Goal: Task Accomplishment & Management: Use online tool/utility

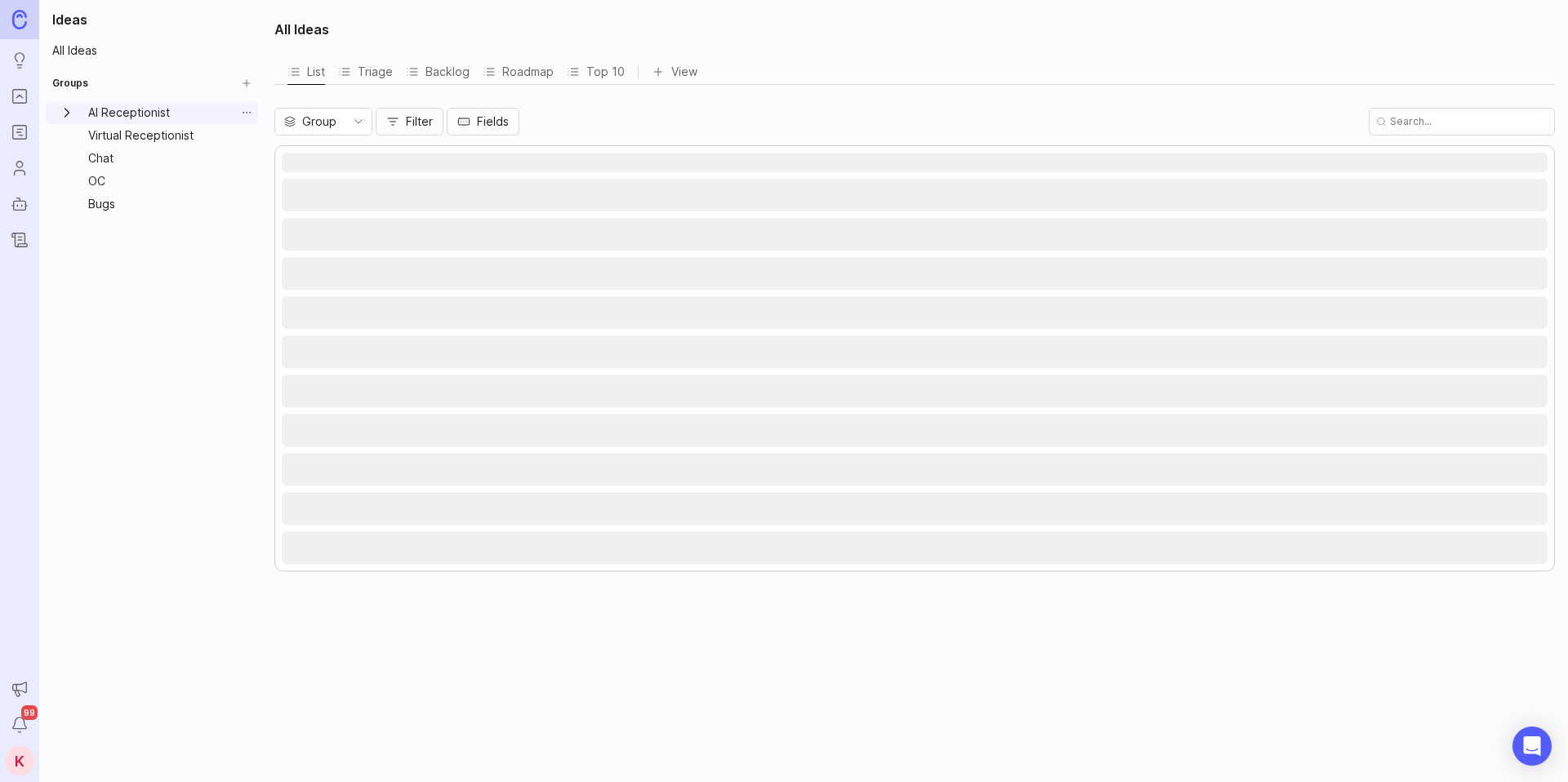
click at [74, 113] on icon "AI Receptionist expand" at bounding box center [66, 112] width 16 height 16
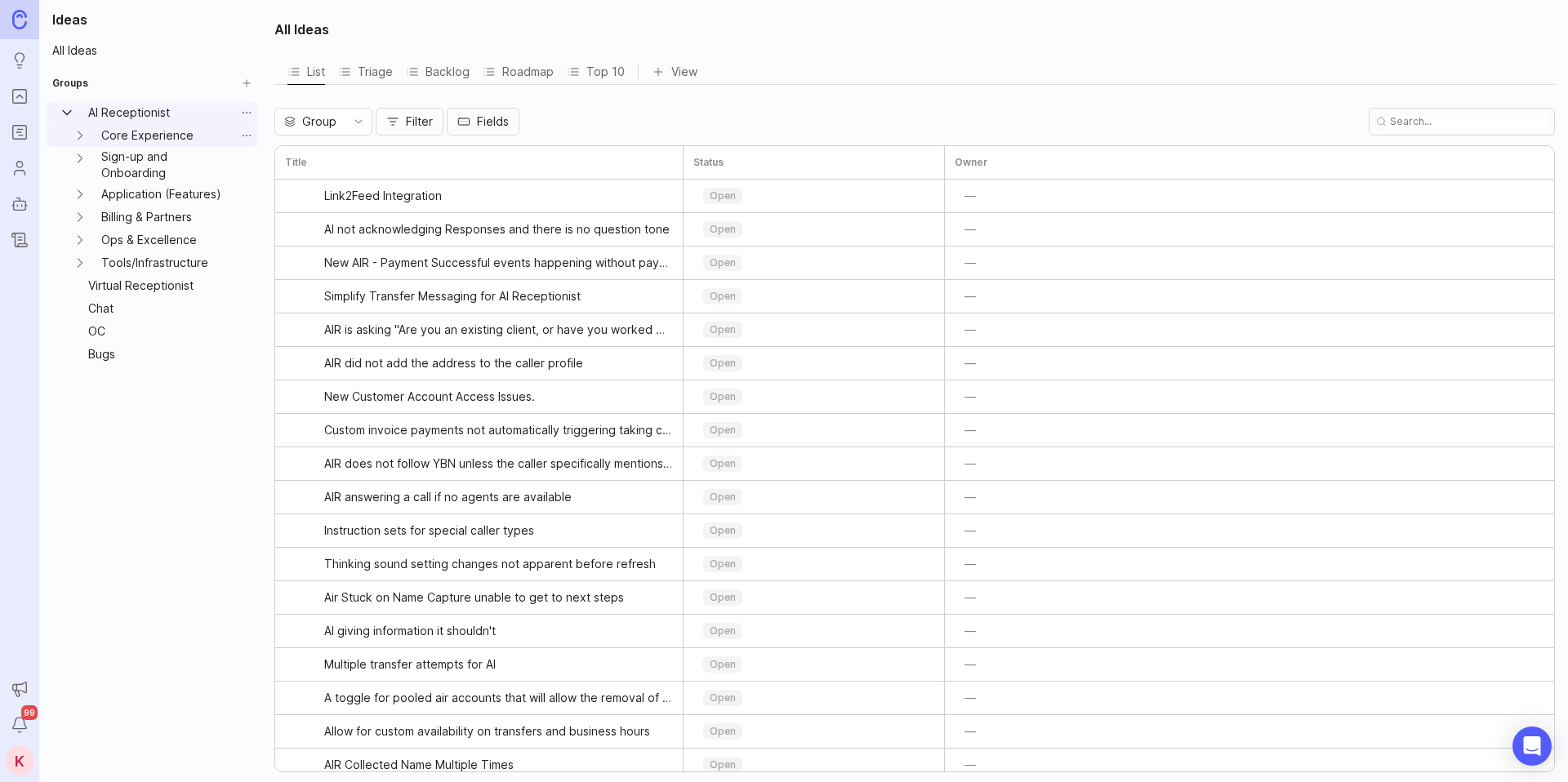
click at [135, 133] on link "Core Experience" at bounding box center [165, 135] width 140 height 23
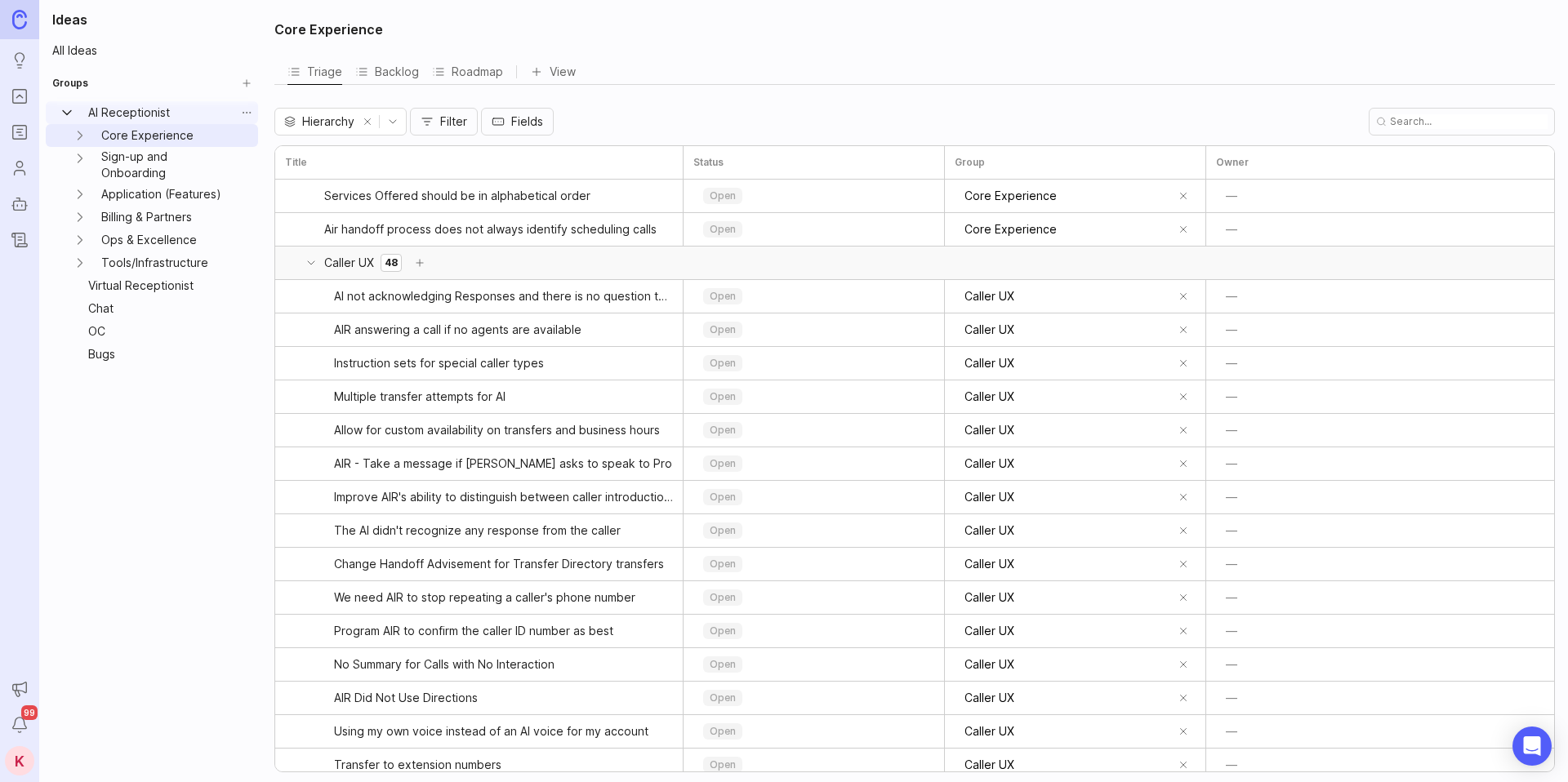
click at [307, 262] on icon at bounding box center [312, 263] width 13 height 13
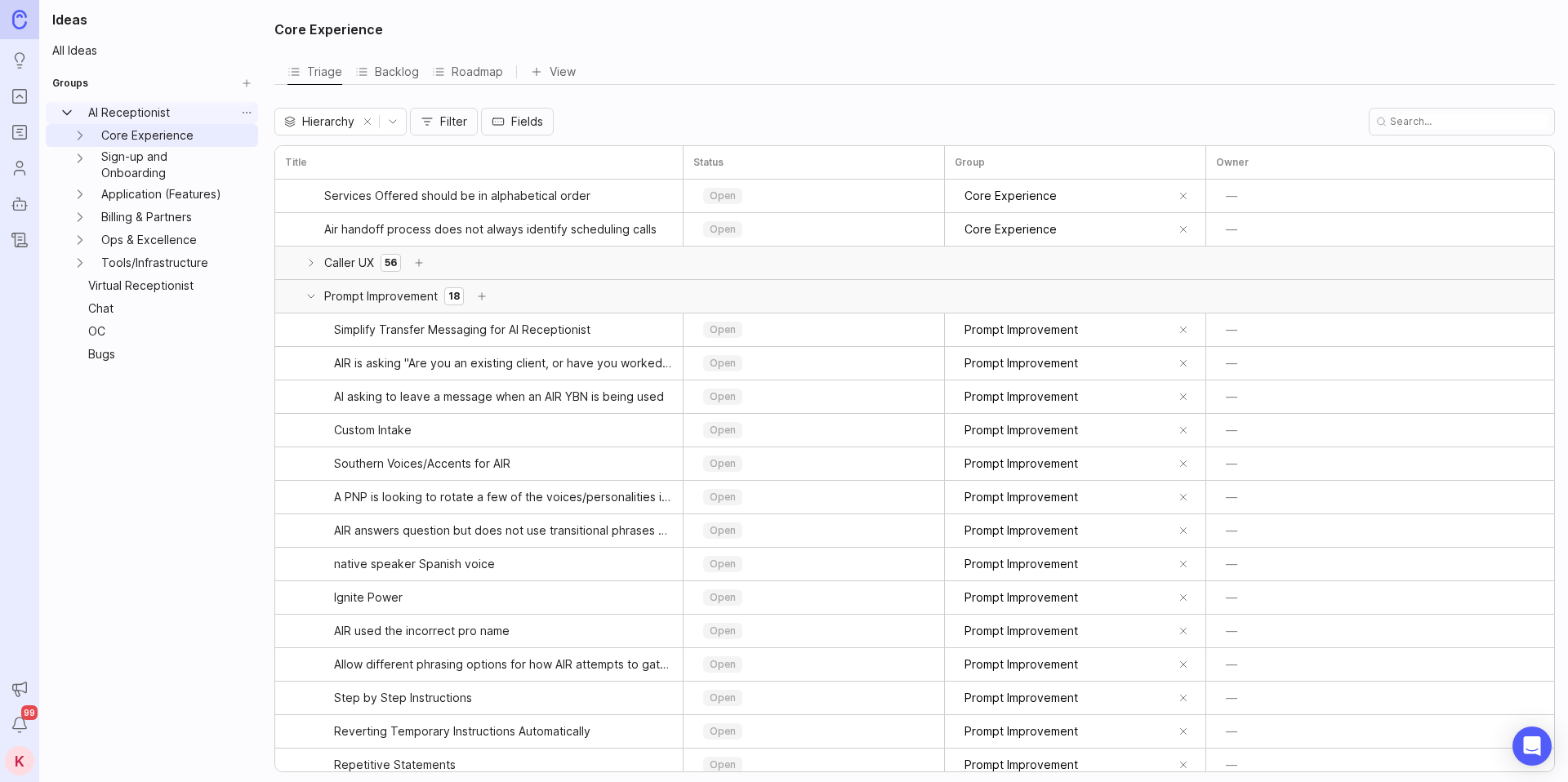
click at [307, 297] on icon at bounding box center [312, 296] width 13 height 13
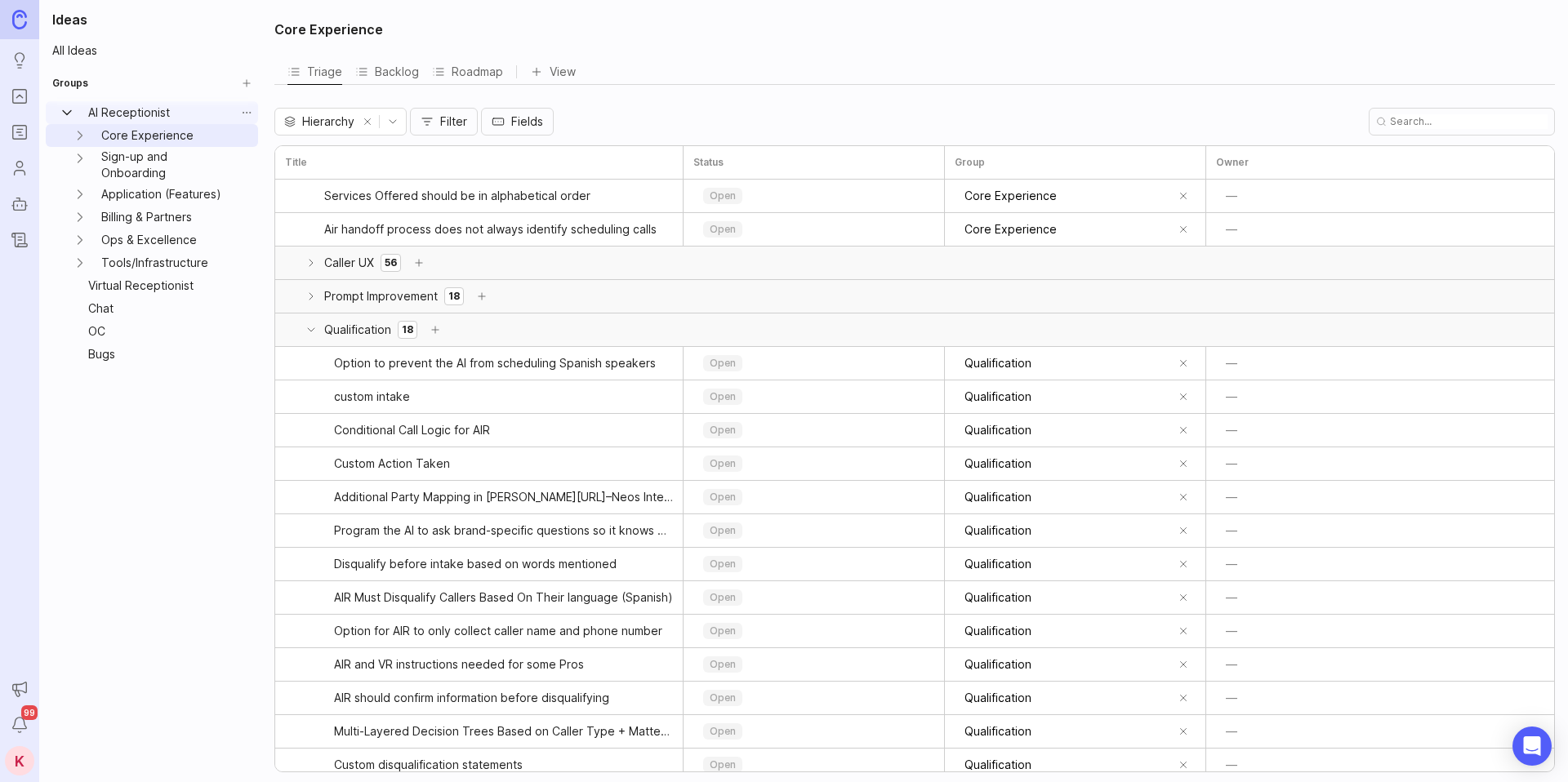
click at [308, 329] on icon at bounding box center [311, 329] width 7 height 3
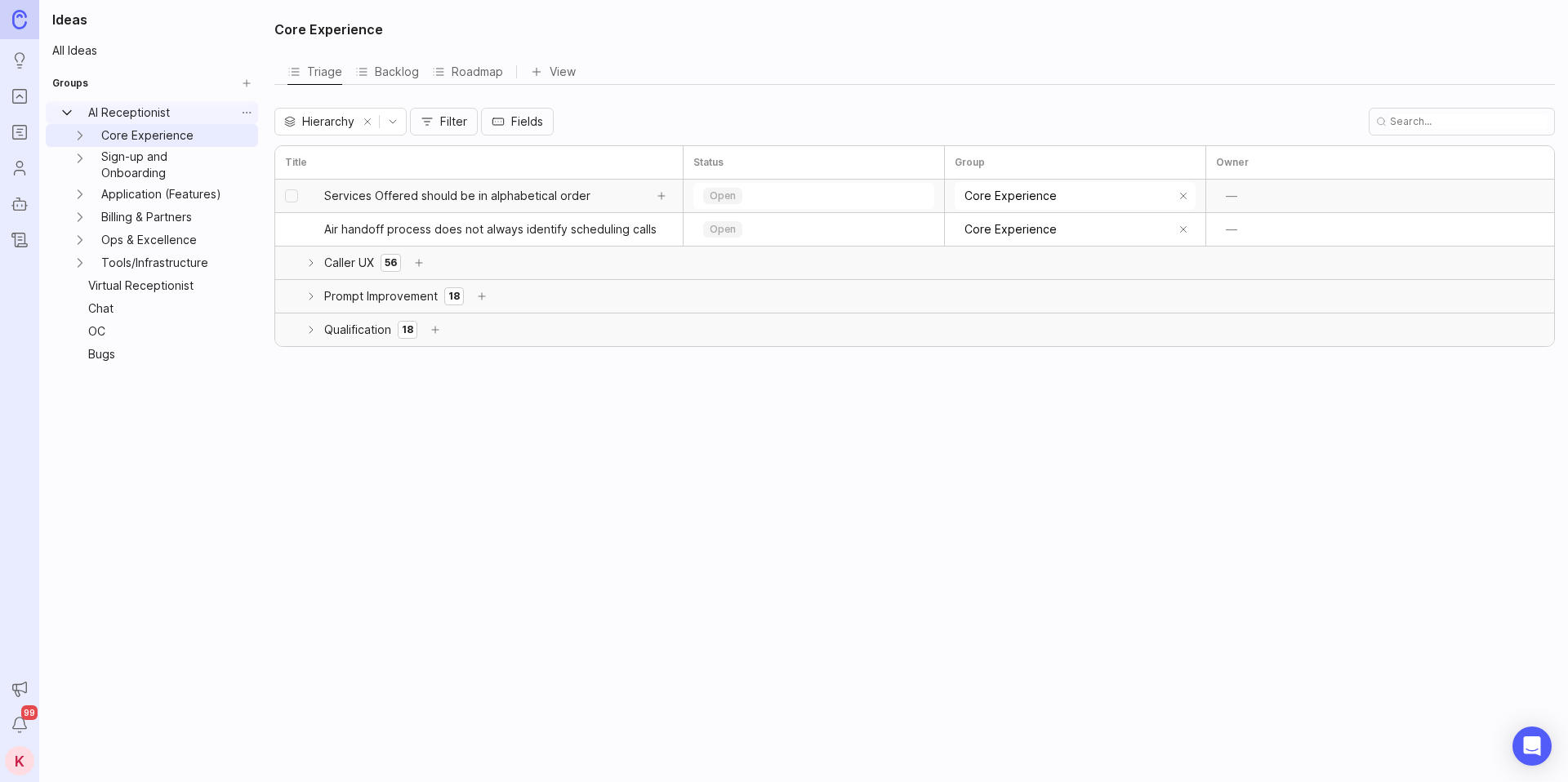
click at [293, 197] on input "select post" at bounding box center [292, 196] width 13 height 13
click at [290, 193] on input "select post" at bounding box center [292, 196] width 13 height 13
checkbox input "false"
click at [79, 133] on icon "Core Experience expand" at bounding box center [80, 135] width 16 height 16
click at [75, 229] on icon "Sign-up and Onboarding expand" at bounding box center [80, 226] width 16 height 16
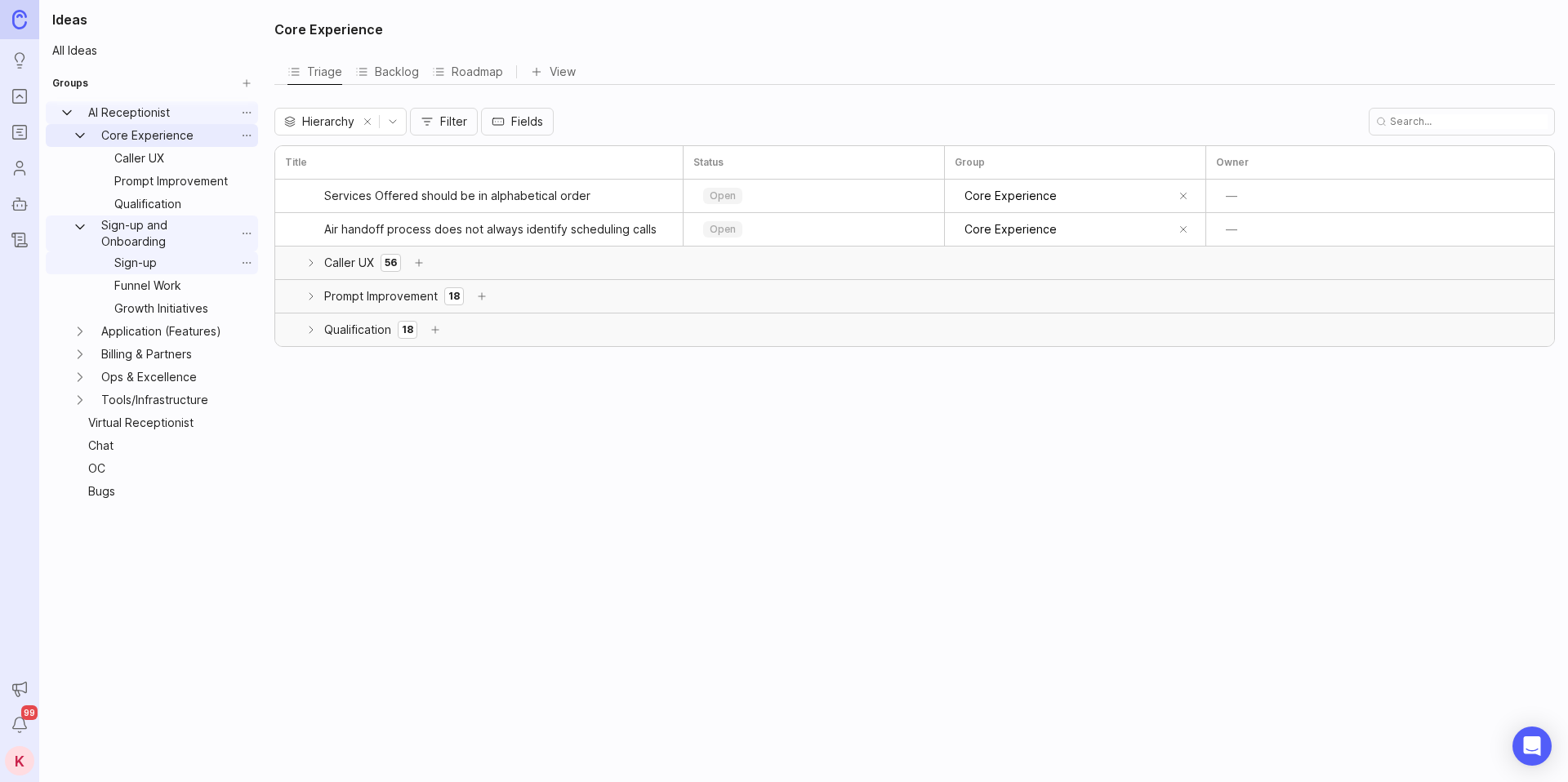
click at [159, 262] on link "Sign-up" at bounding box center [171, 263] width 128 height 23
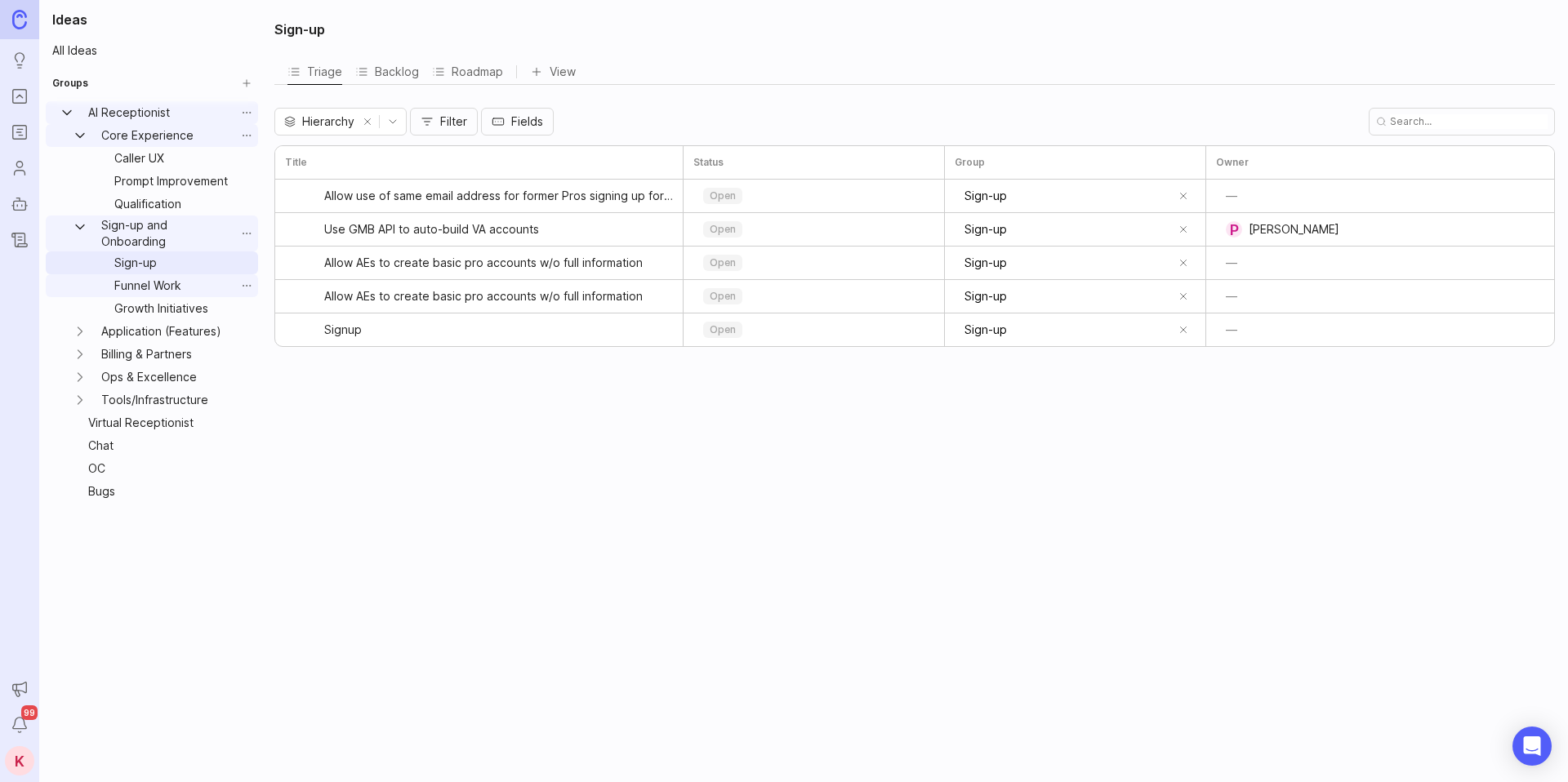
click at [158, 285] on link "Funnel Work" at bounding box center [171, 286] width 128 height 23
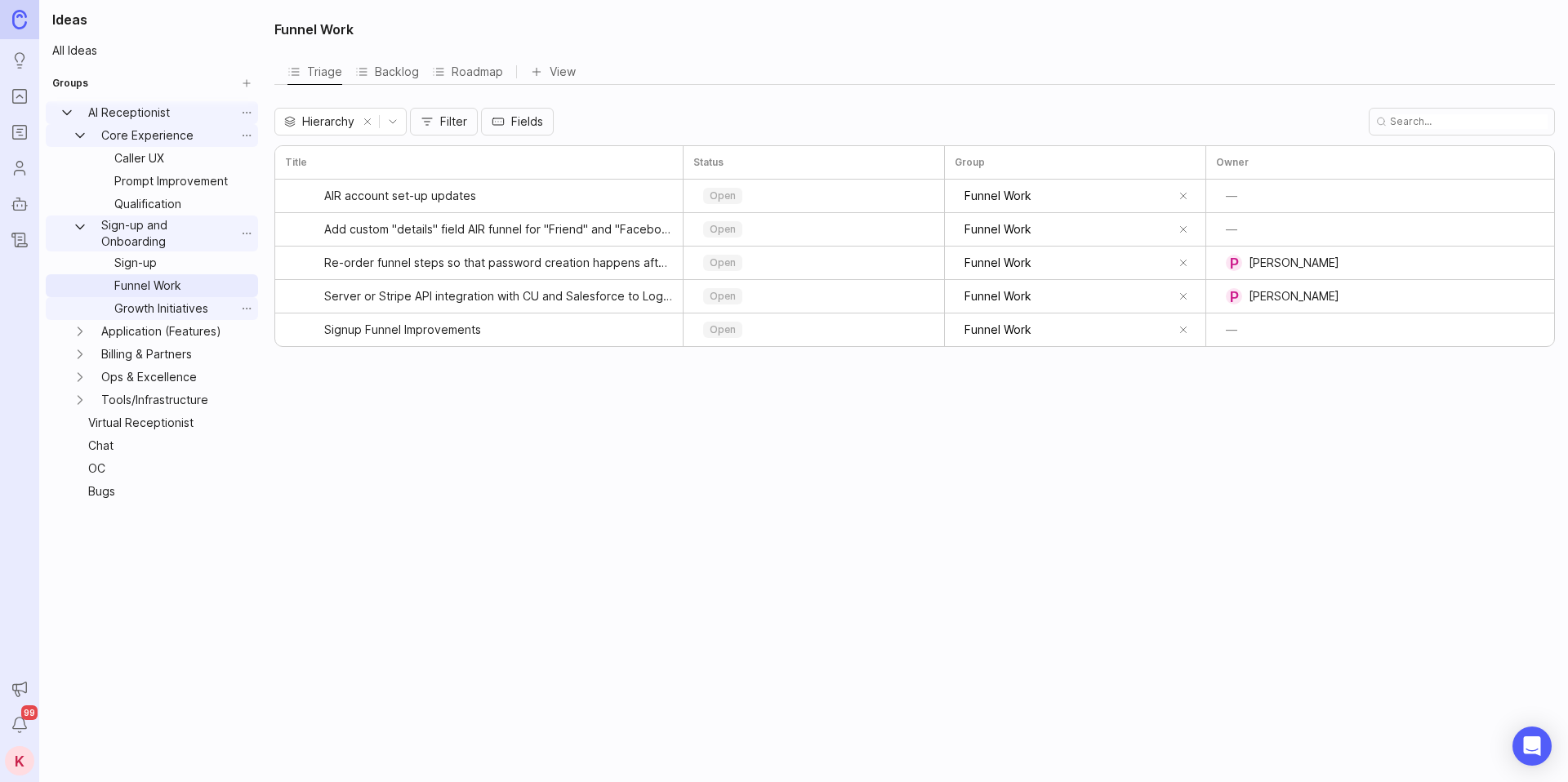
click at [158, 311] on link "Growth Initiatives" at bounding box center [171, 309] width 128 height 23
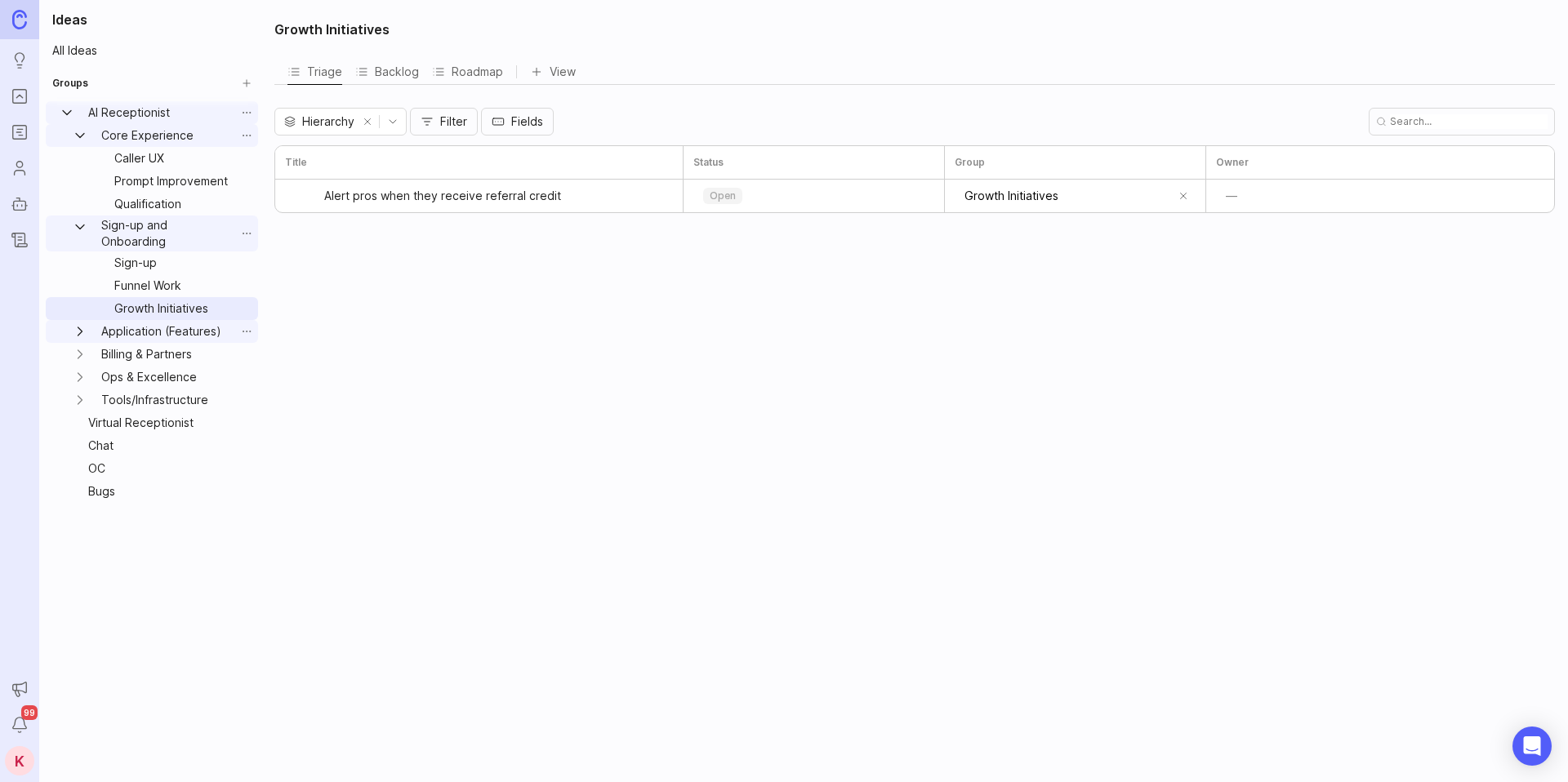
click at [85, 331] on icon "Application (Features) expand" at bounding box center [80, 331] width 16 height 16
click at [153, 122] on link "AI Receptionist" at bounding box center [158, 113] width 153 height 23
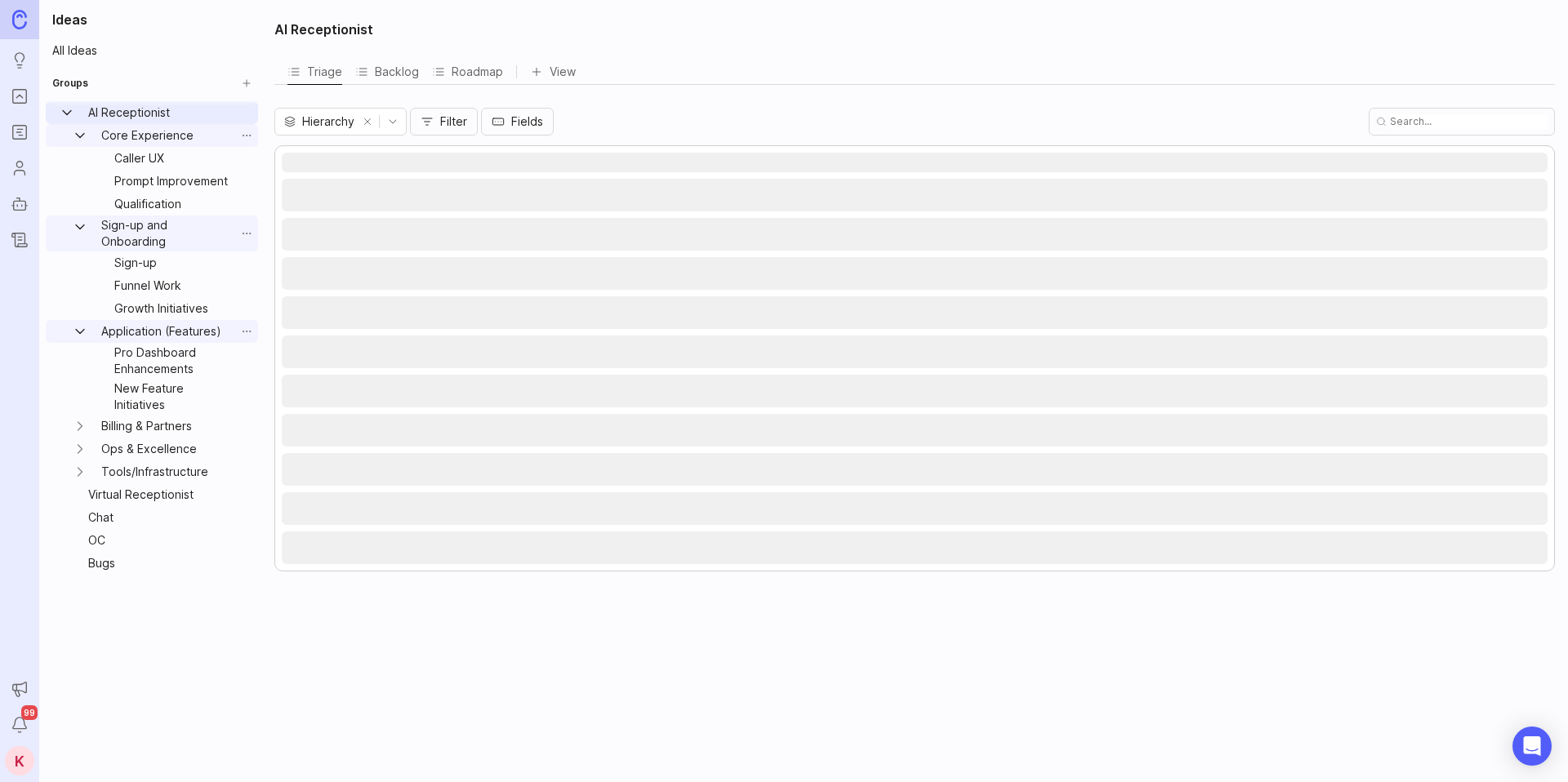
click at [146, 136] on link "Core Experience" at bounding box center [165, 135] width 140 height 23
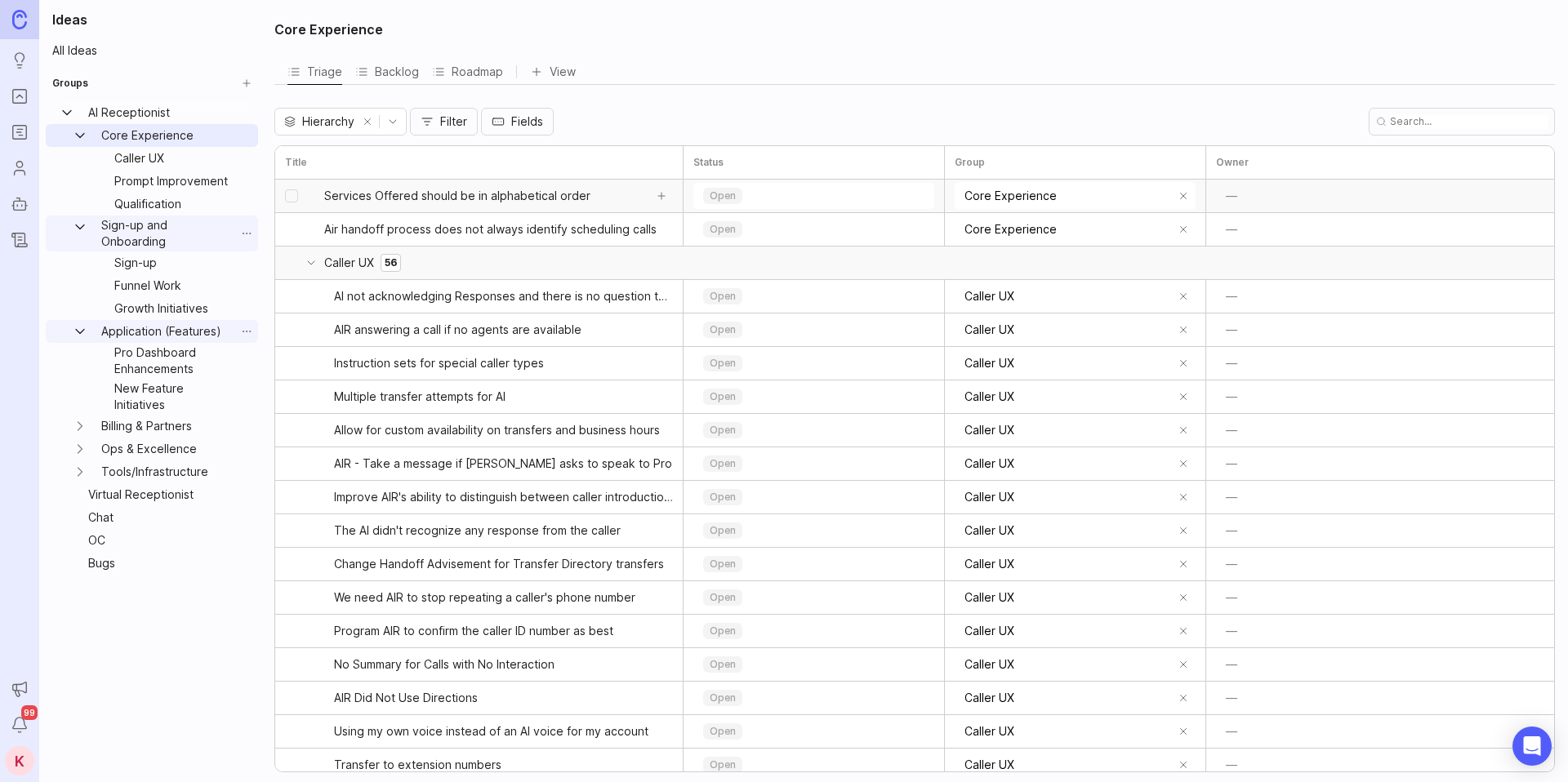
click at [288, 195] on input "select post" at bounding box center [292, 196] width 13 height 13
checkbox input "true"
click at [1043, 192] on input "Core Experience" at bounding box center [1067, 196] width 205 height 18
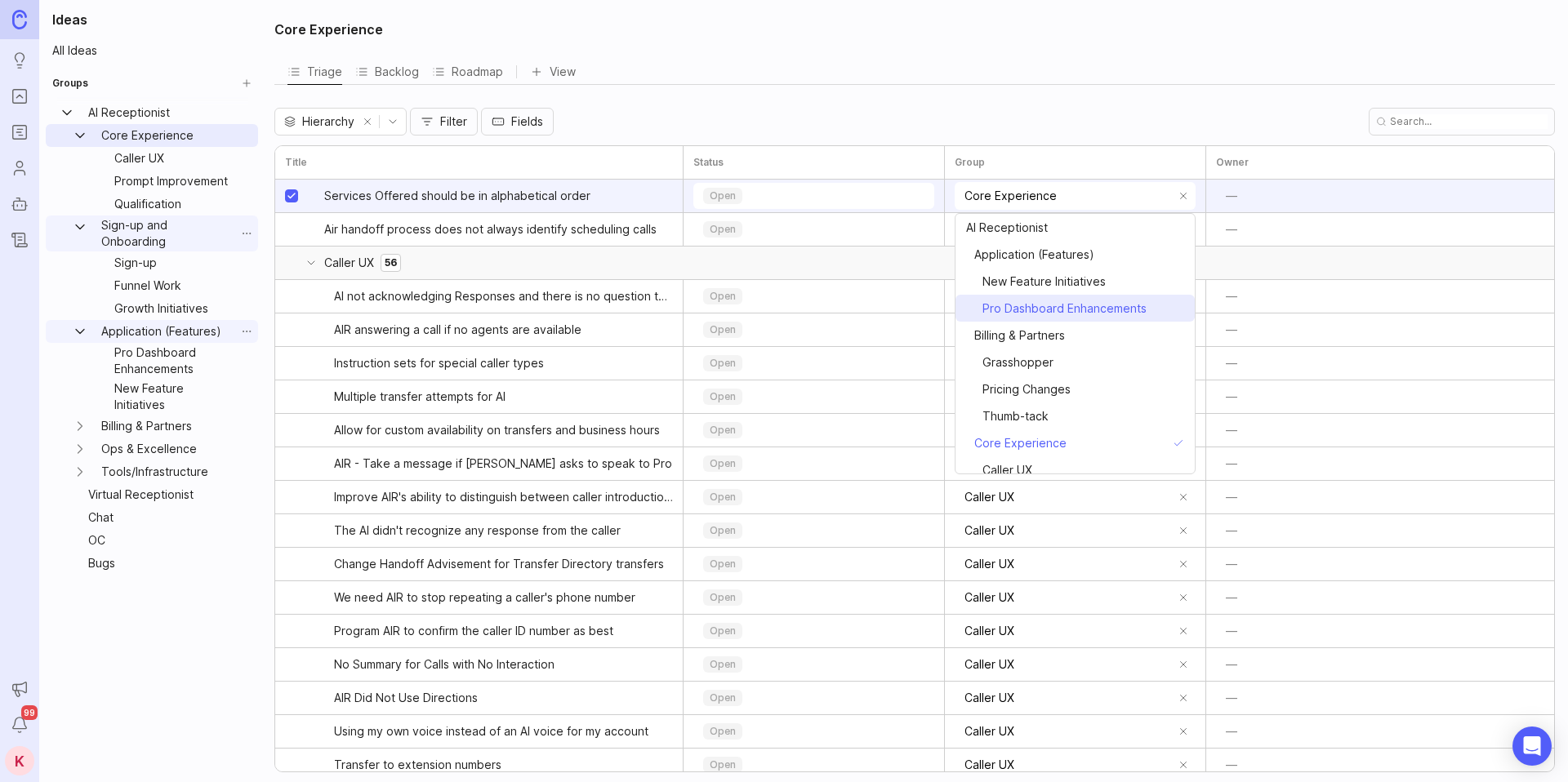
click at [1061, 297] on li "⠀⠀Pro Dashboard Enhancements" at bounding box center [1075, 308] width 240 height 27
type input "Core Experience"
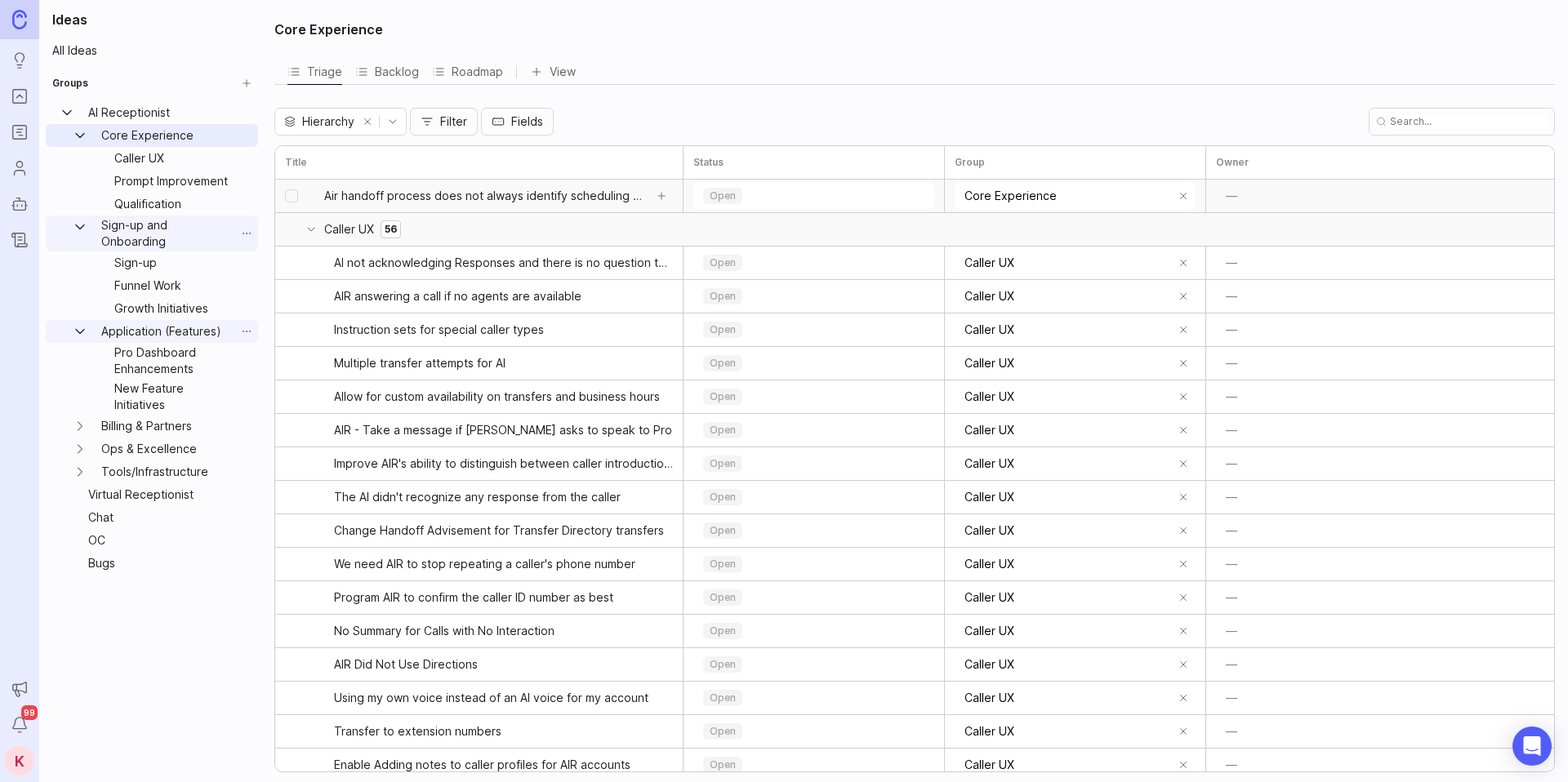
click at [609, 199] on span "Air handoff process does not always identify scheduling calls" at bounding box center [484, 195] width 319 height 16
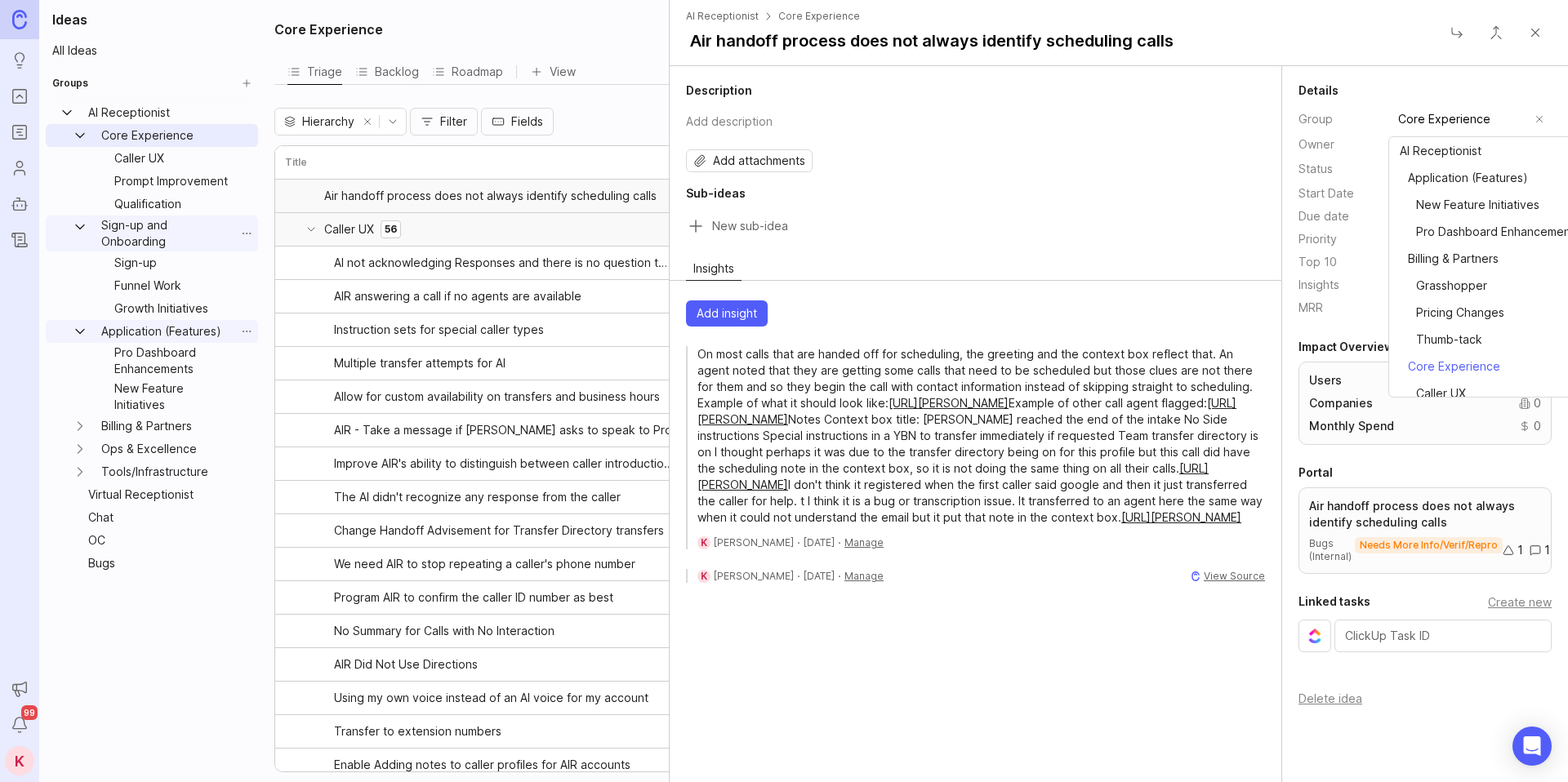
click at [1466, 116] on input "Core Experience" at bounding box center [1462, 118] width 128 height 18
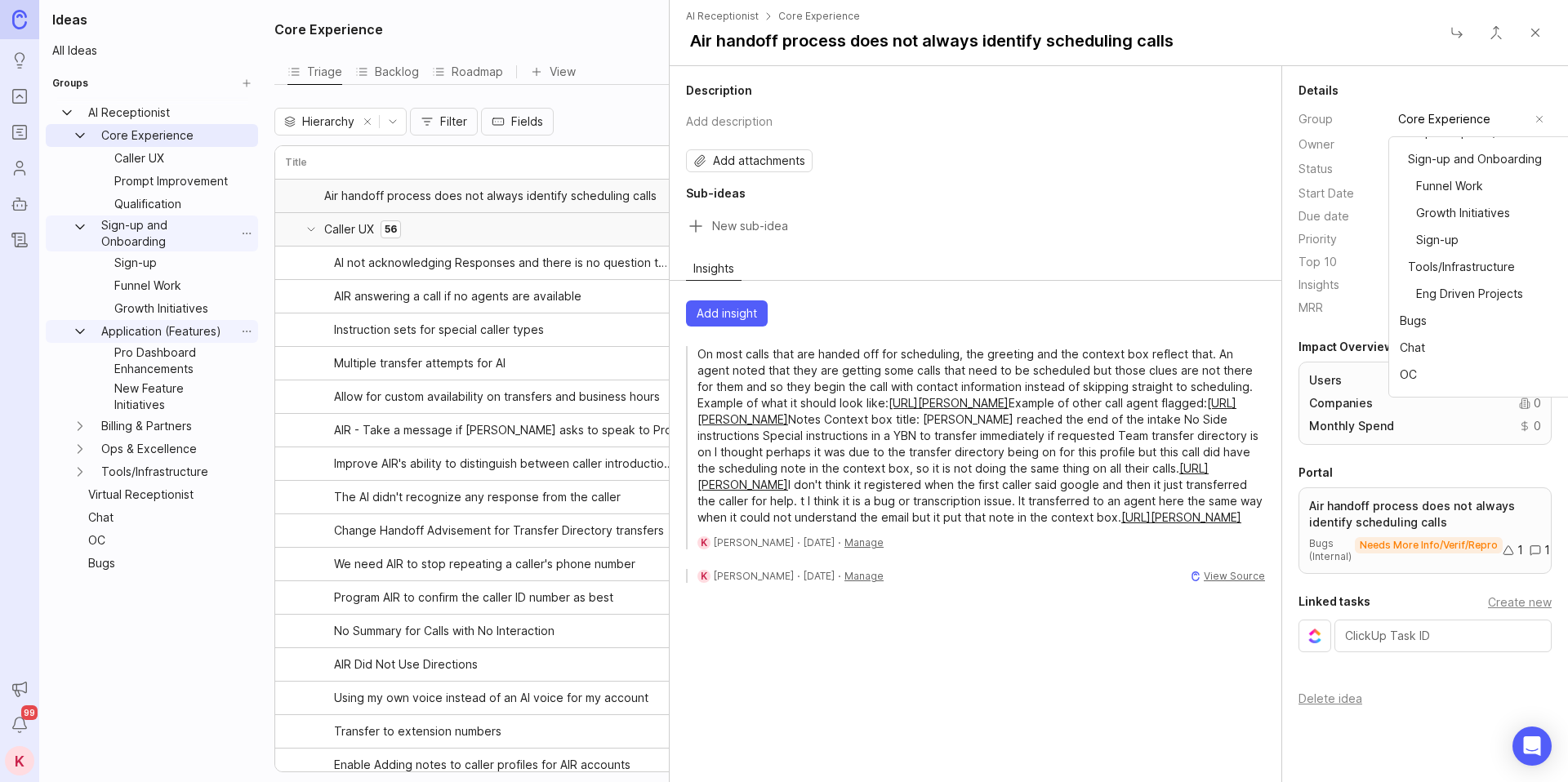
scroll to position [455, 0]
click at [1425, 313] on span "Bugs" at bounding box center [1414, 315] width 27 height 18
type input "Bugs"
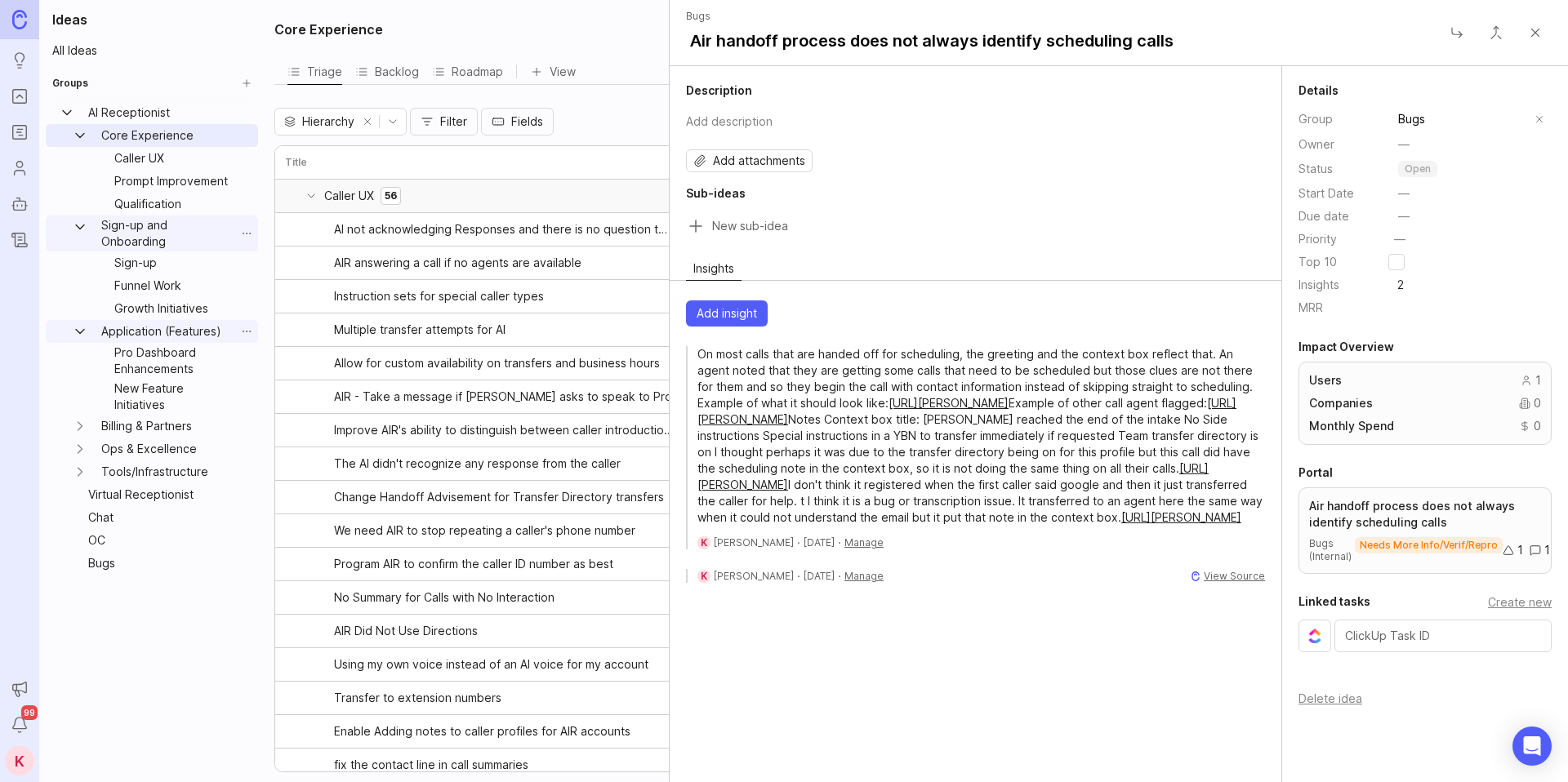
click at [1487, 120] on input "Bugs" at bounding box center [1462, 118] width 128 height 18
click at [1540, 119] on button "remove selection" at bounding box center [1540, 119] width 23 height 23
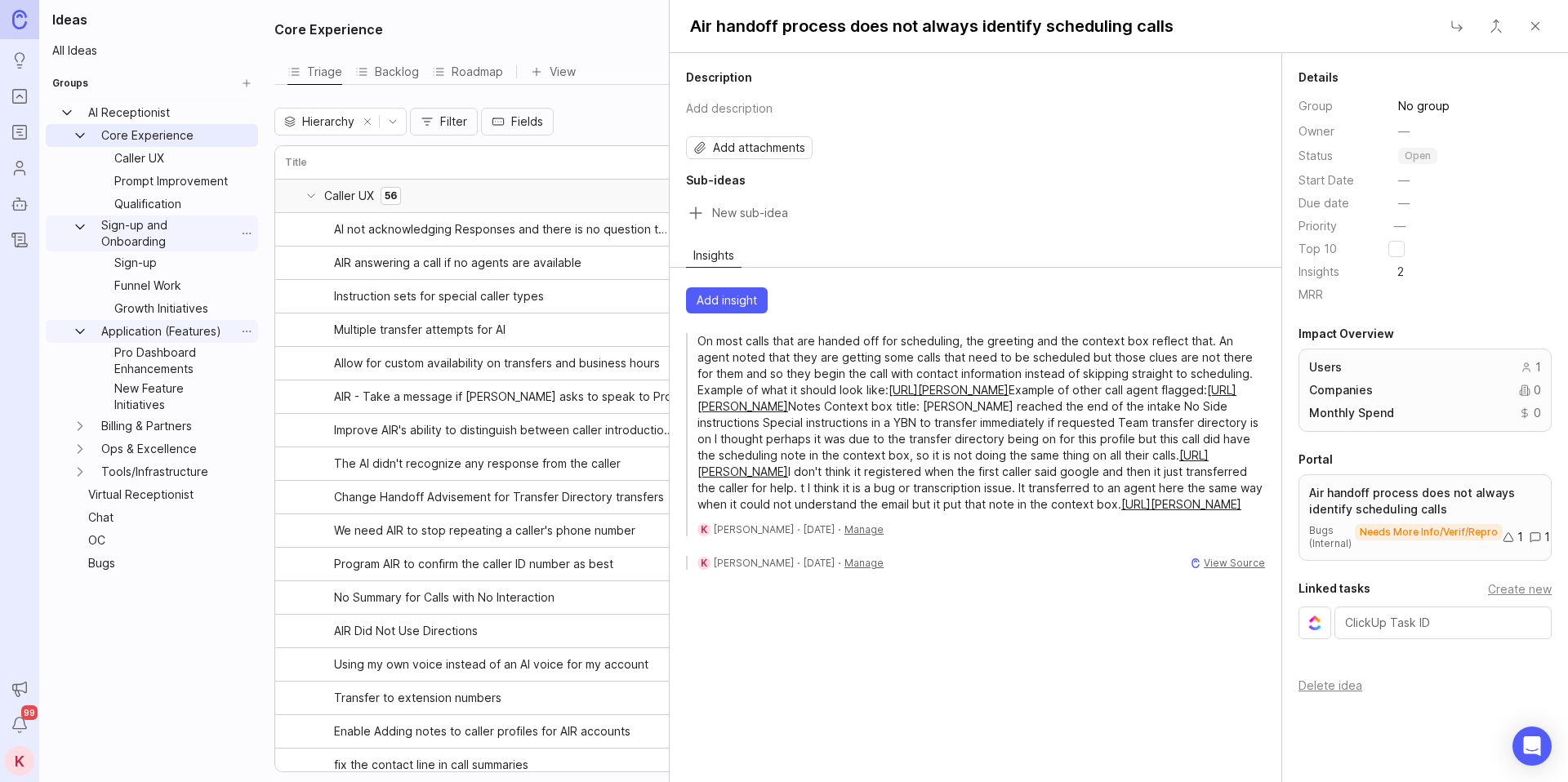
click at [1466, 101] on input "No group" at bounding box center [1474, 106] width 151 height 18
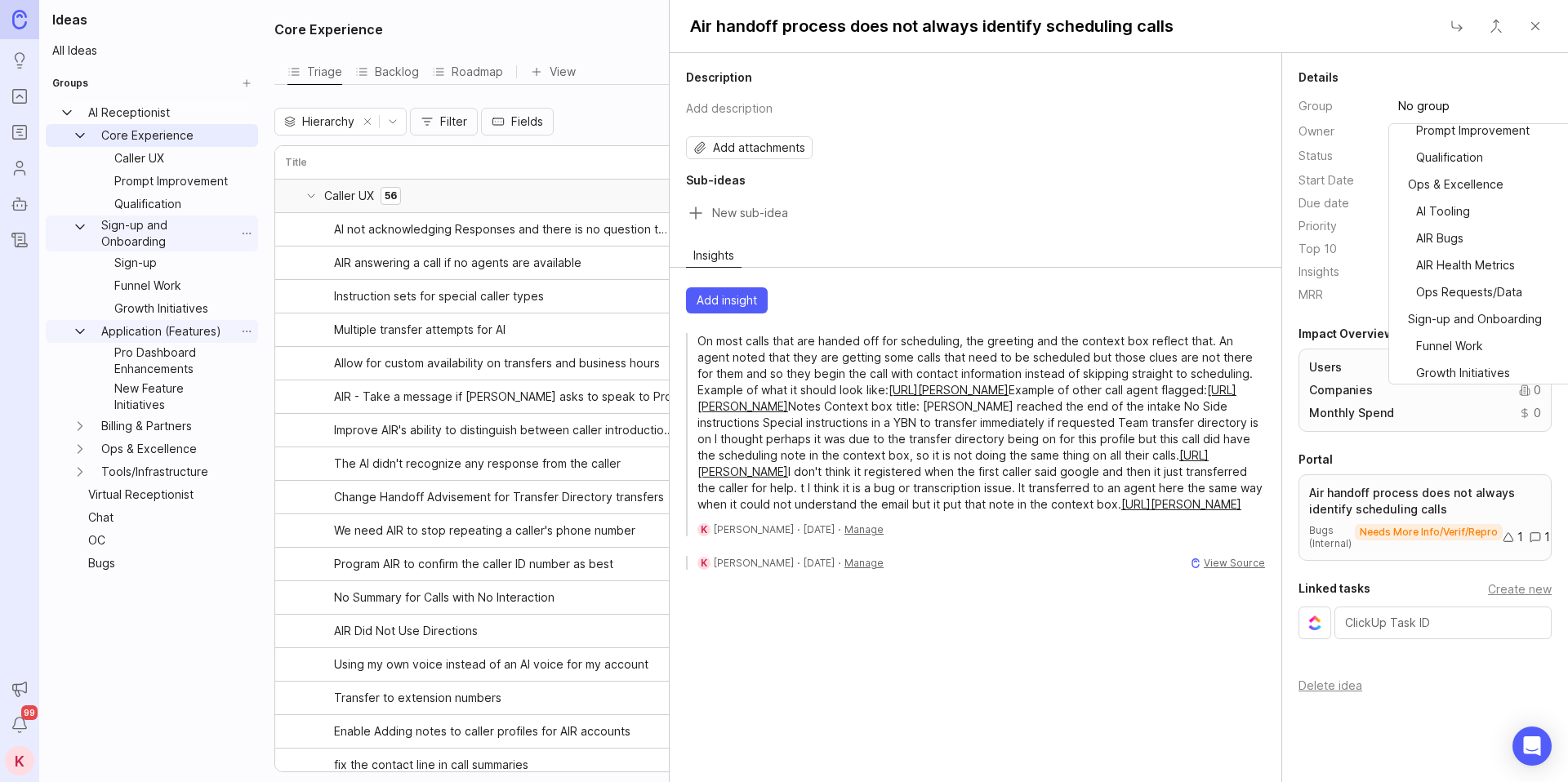
scroll to position [247, 0]
click at [1449, 264] on span "⠀⠀AIR Bugs" at bounding box center [1432, 268] width 63 height 18
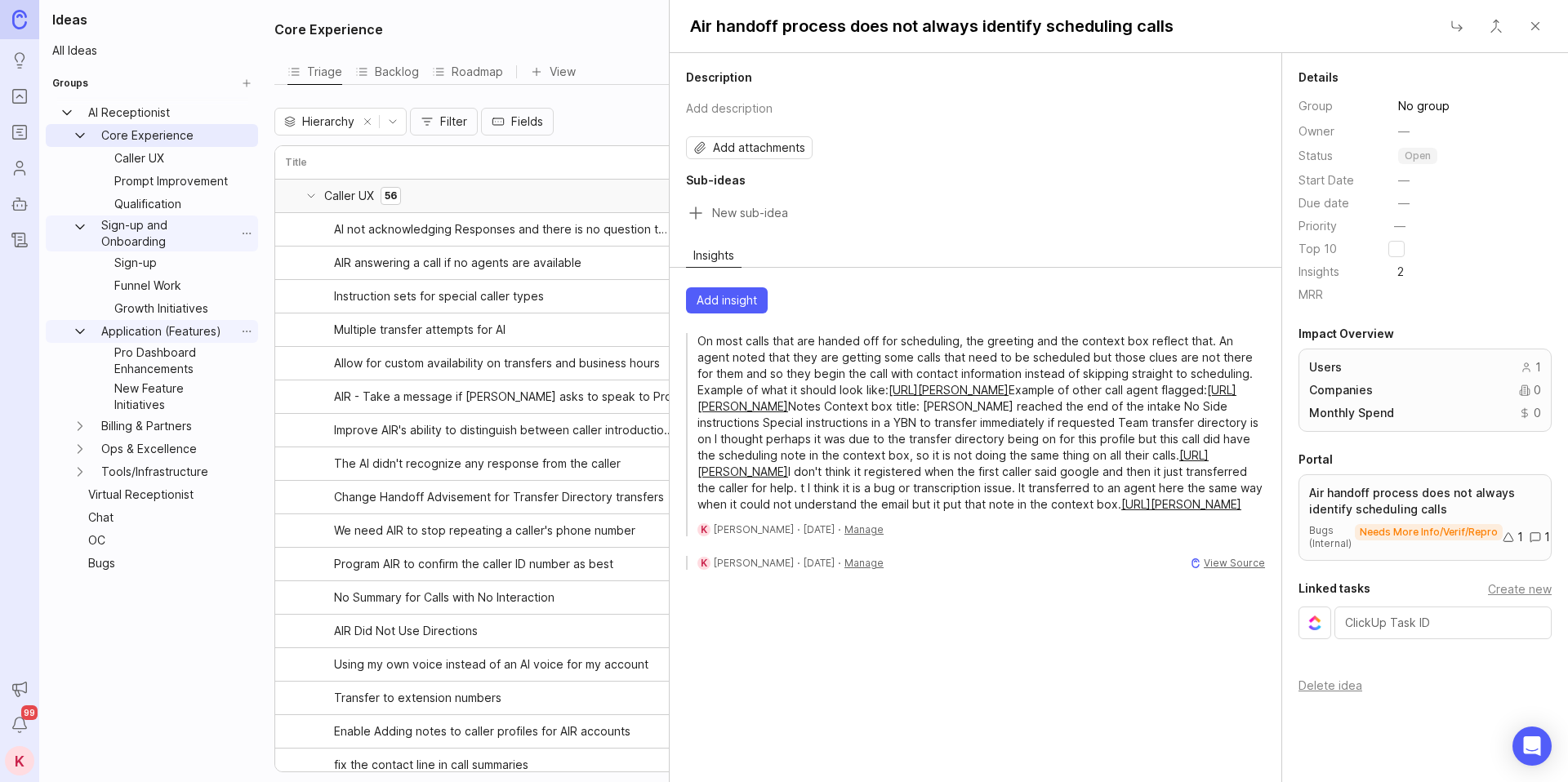
type input "AIR Bugs"
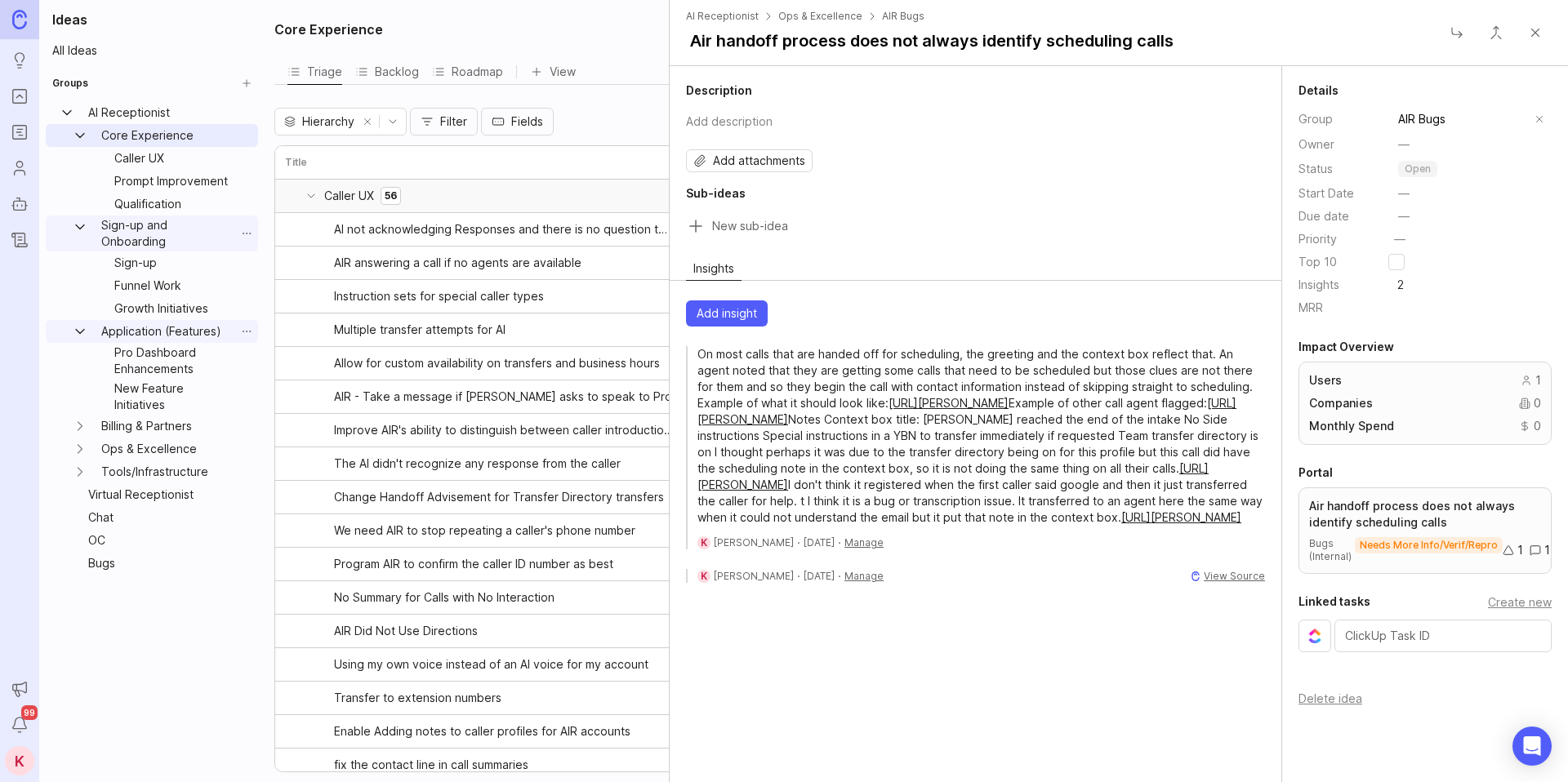
click at [1499, 258] on dd at bounding box center [1470, 261] width 164 height 16
